Goal: Task Accomplishment & Management: Manage account settings

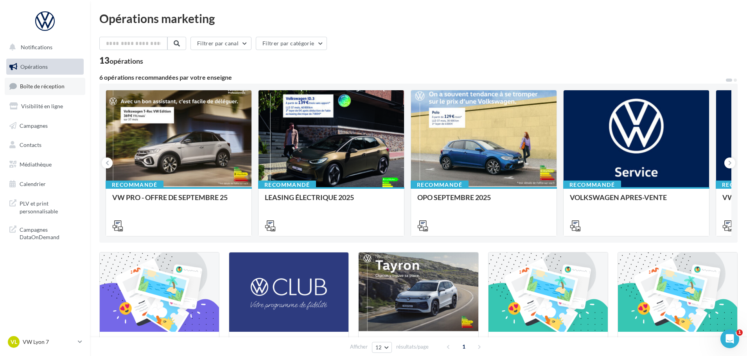
click at [38, 84] on span "Boîte de réception" at bounding box center [42, 86] width 45 height 7
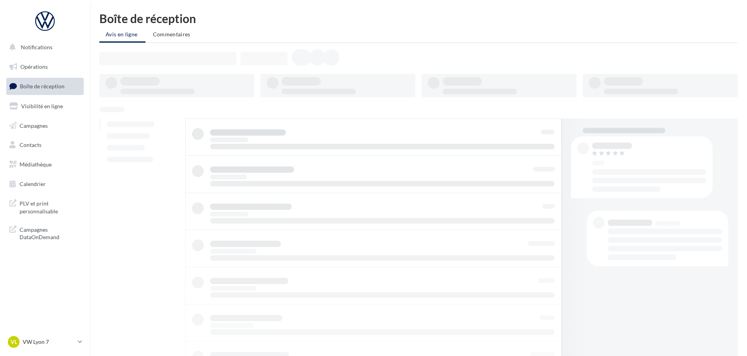
click at [47, 340] on p "VW Lyon 7" at bounding box center [49, 342] width 52 height 8
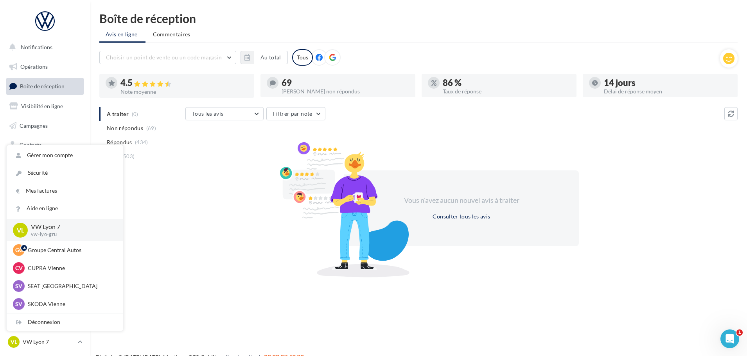
click at [202, 238] on div "Vous n'avez aucun nouvel avis à traiter Consulter tous les avis" at bounding box center [461, 208] width 552 height 126
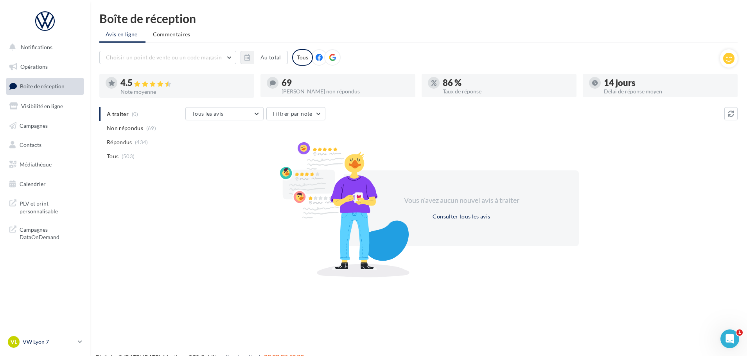
click at [56, 335] on link "VL VW Lyon 7 vw-lyo-gru" at bounding box center [44, 342] width 77 height 15
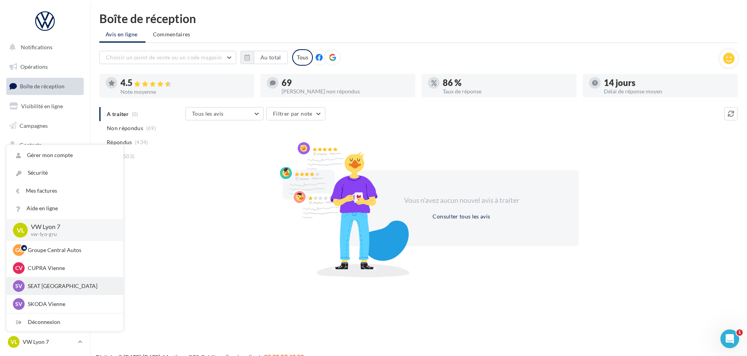
scroll to position [39, 0]
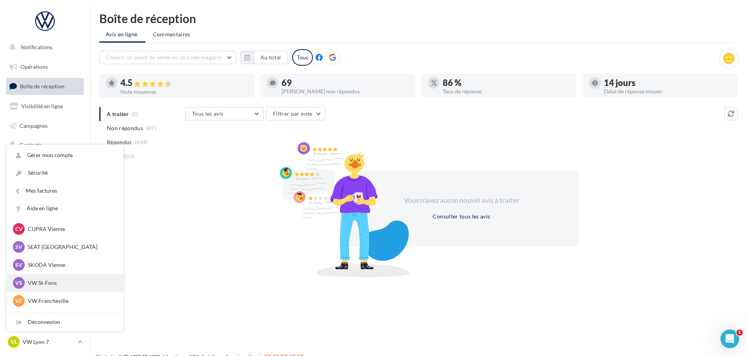
click at [81, 286] on p "VW St-Fons" at bounding box center [71, 283] width 86 height 8
